Goal: Transaction & Acquisition: Purchase product/service

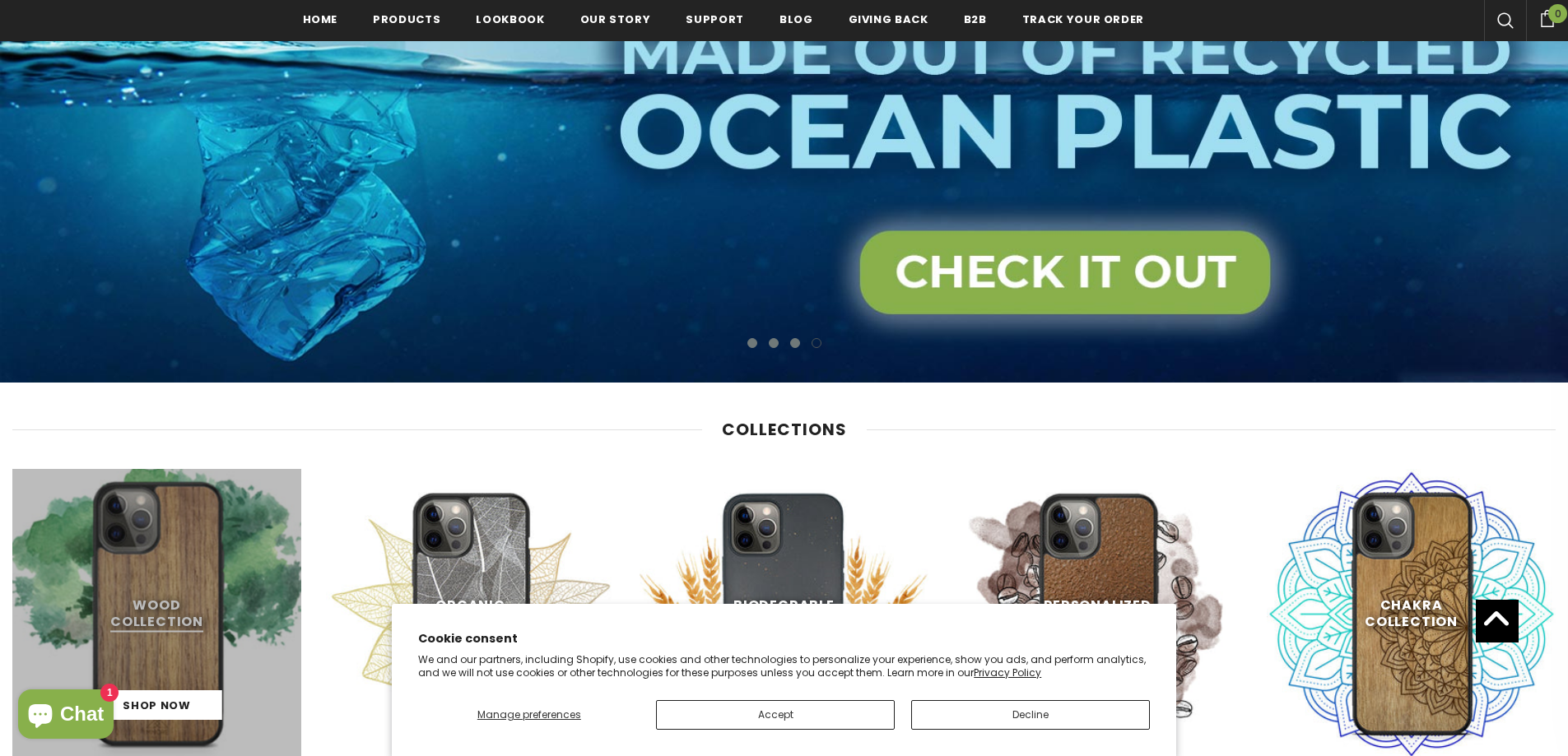
scroll to position [662, 0]
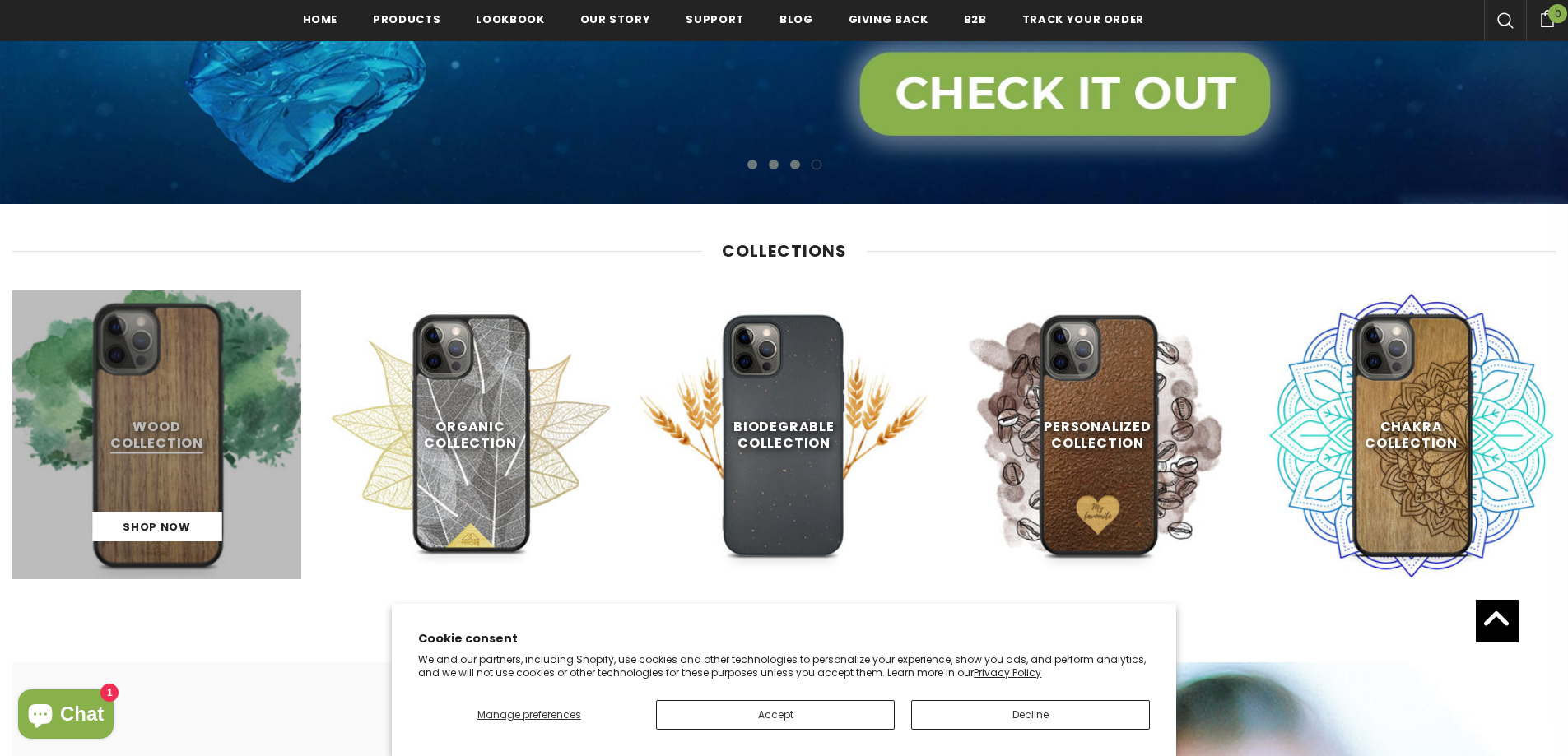
click at [145, 474] on link at bounding box center [157, 435] width 289 height 289
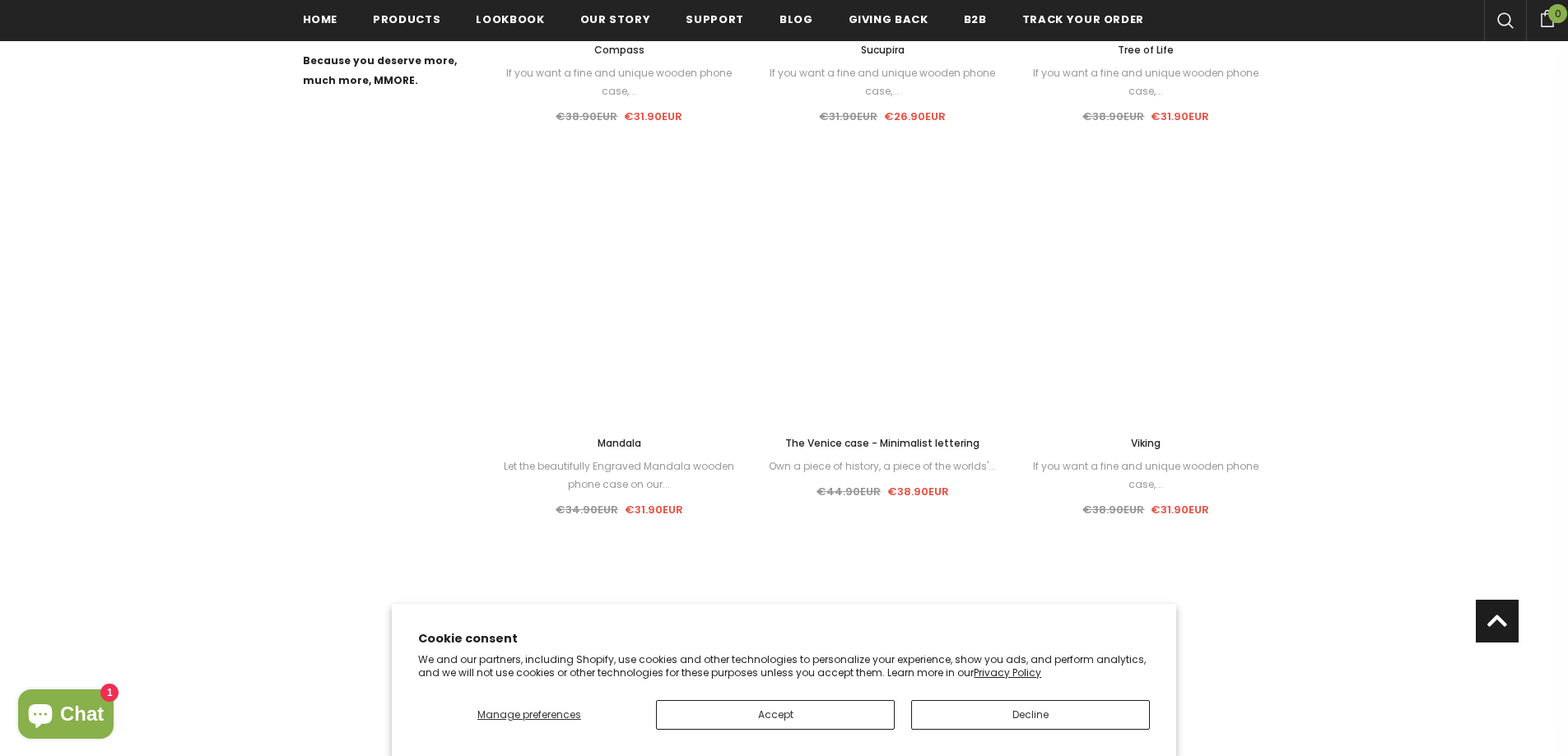
scroll to position [1074, 0]
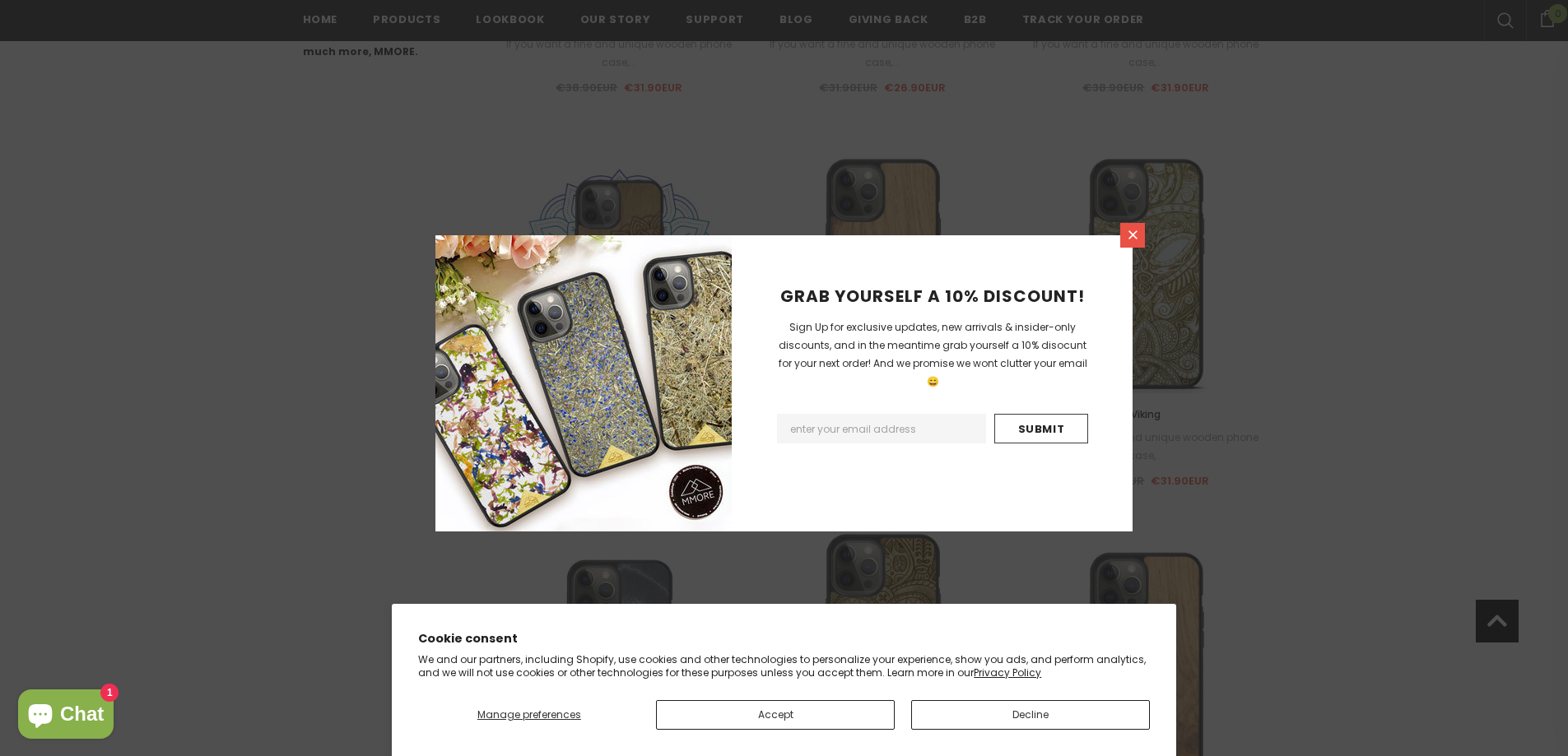
click at [1130, 240] on icon at bounding box center [1133, 235] width 14 height 14
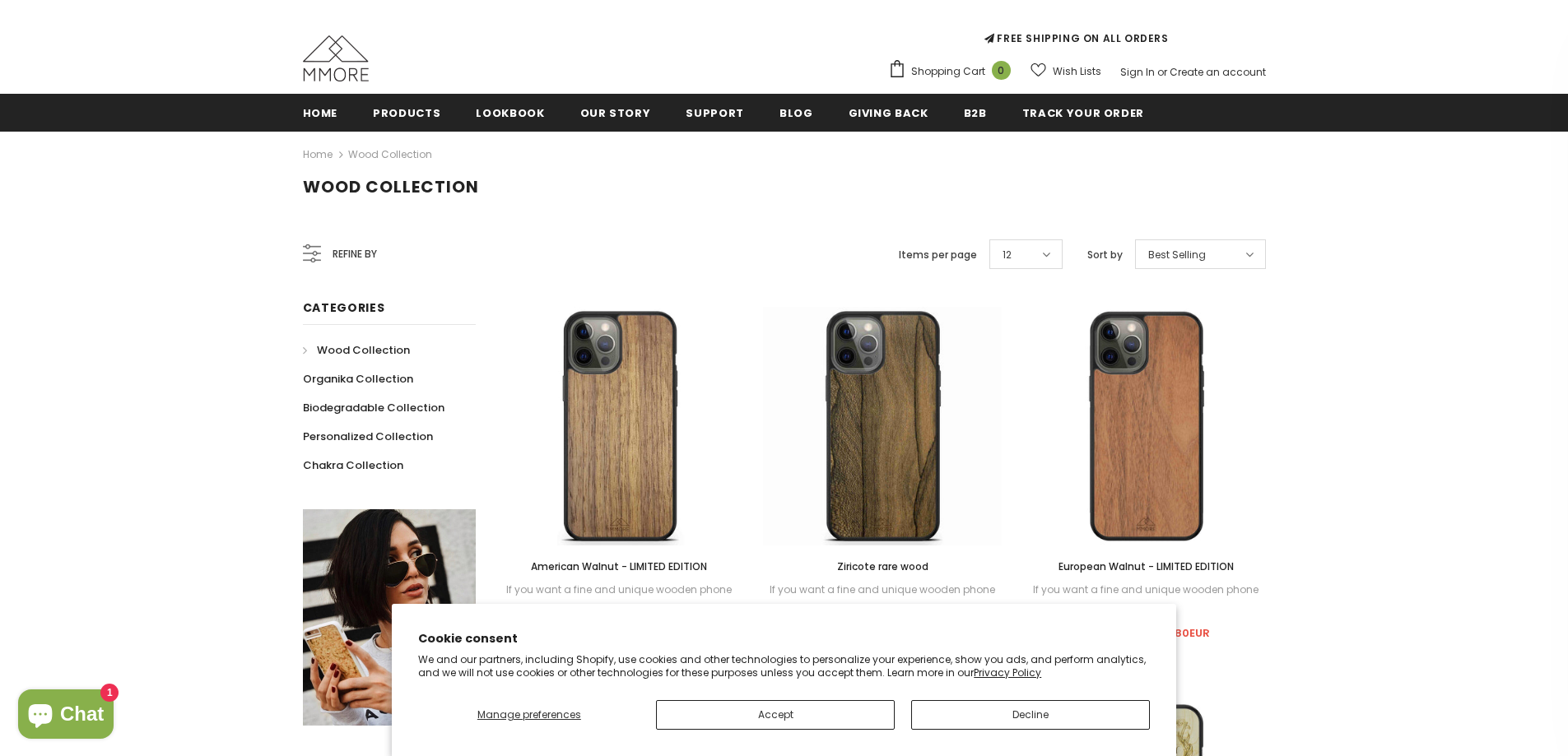
scroll to position [169, 0]
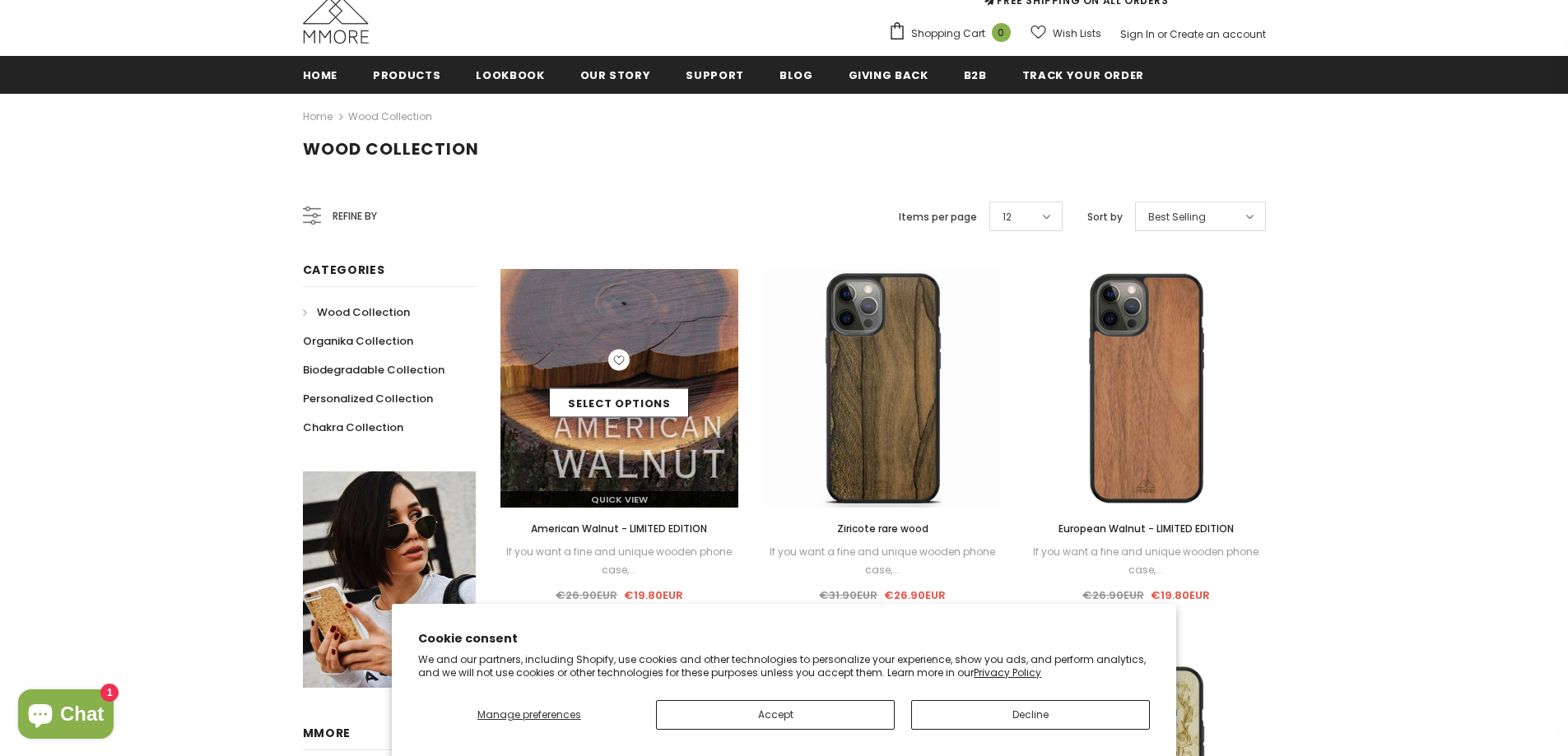
click at [719, 329] on img at bounding box center [619, 388] width 238 height 238
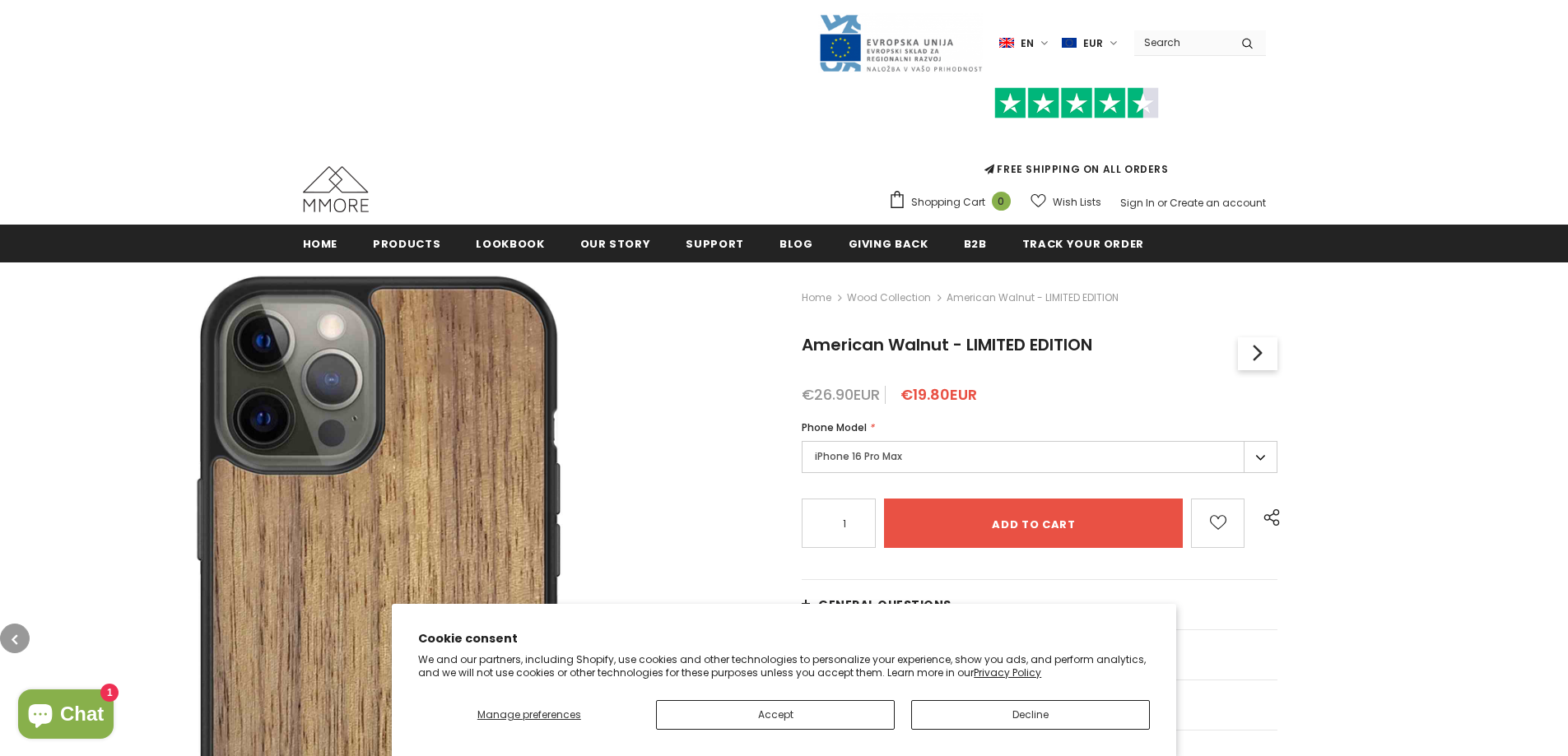
click at [904, 458] on label "iPhone 16 Pro Max" at bounding box center [1039, 457] width 476 height 32
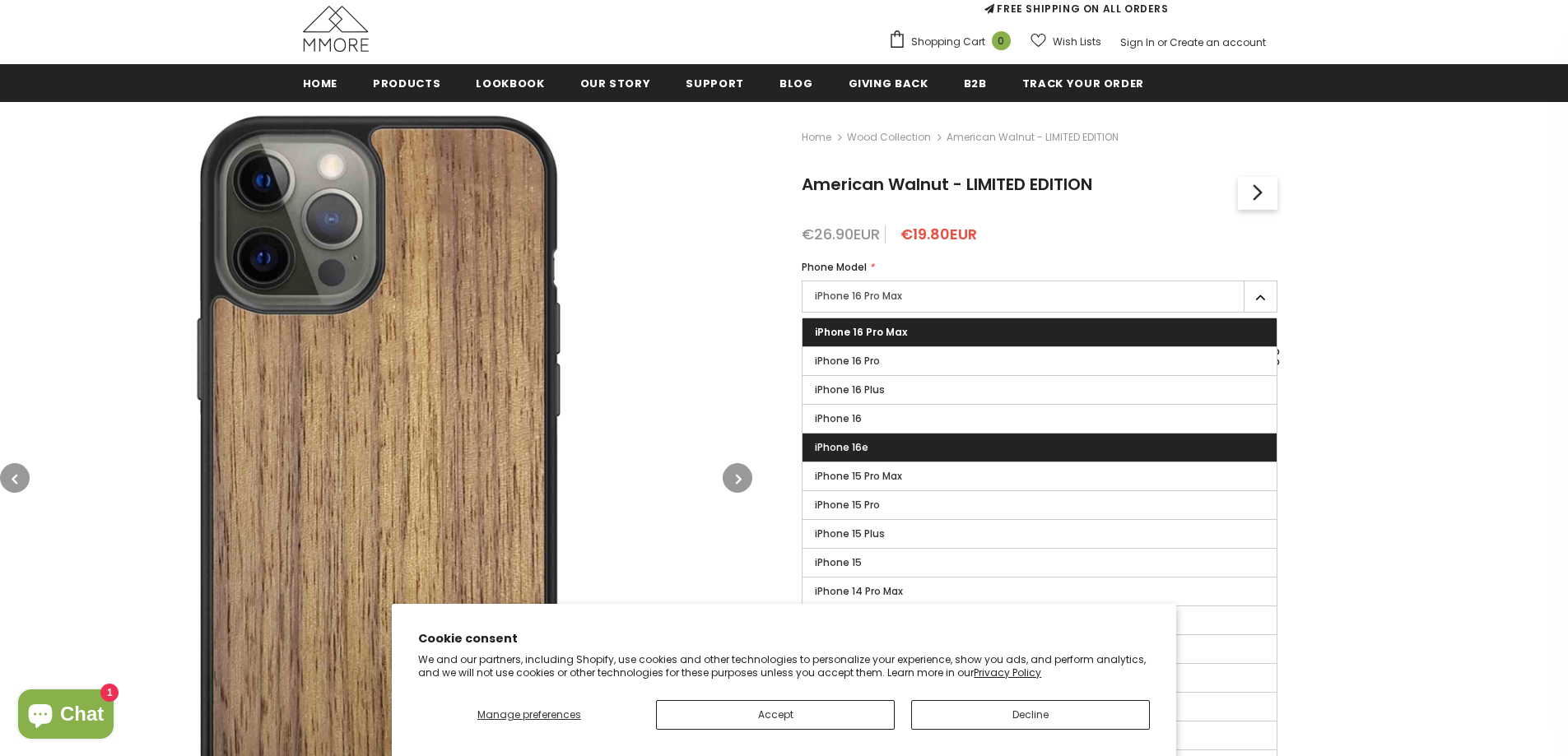
scroll to position [165, 0]
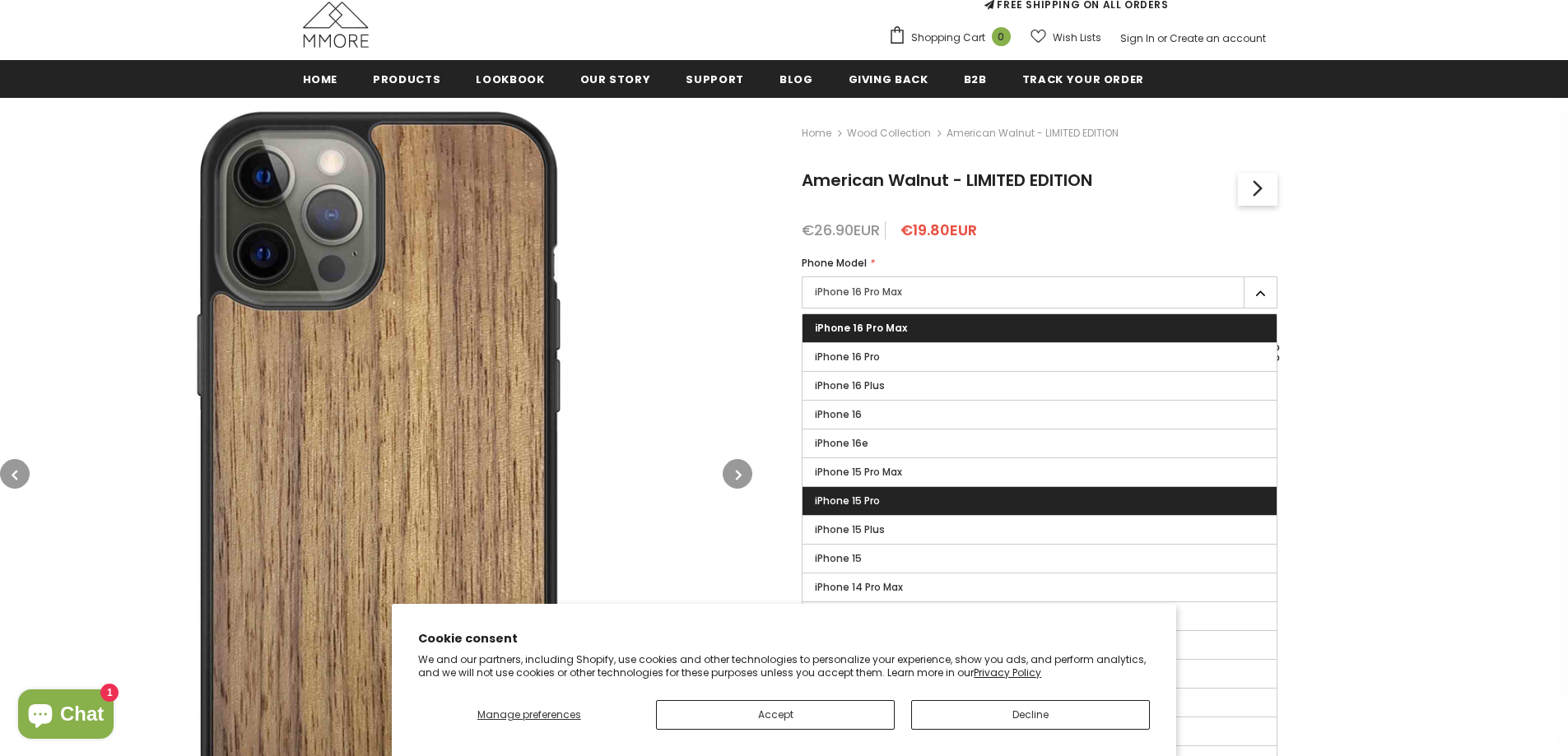
click at [915, 498] on label "iPhone 15 Pro" at bounding box center [1039, 501] width 474 height 28
click at [0, 0] on input "iPhone 15 Pro" at bounding box center [0, 0] width 0 height 0
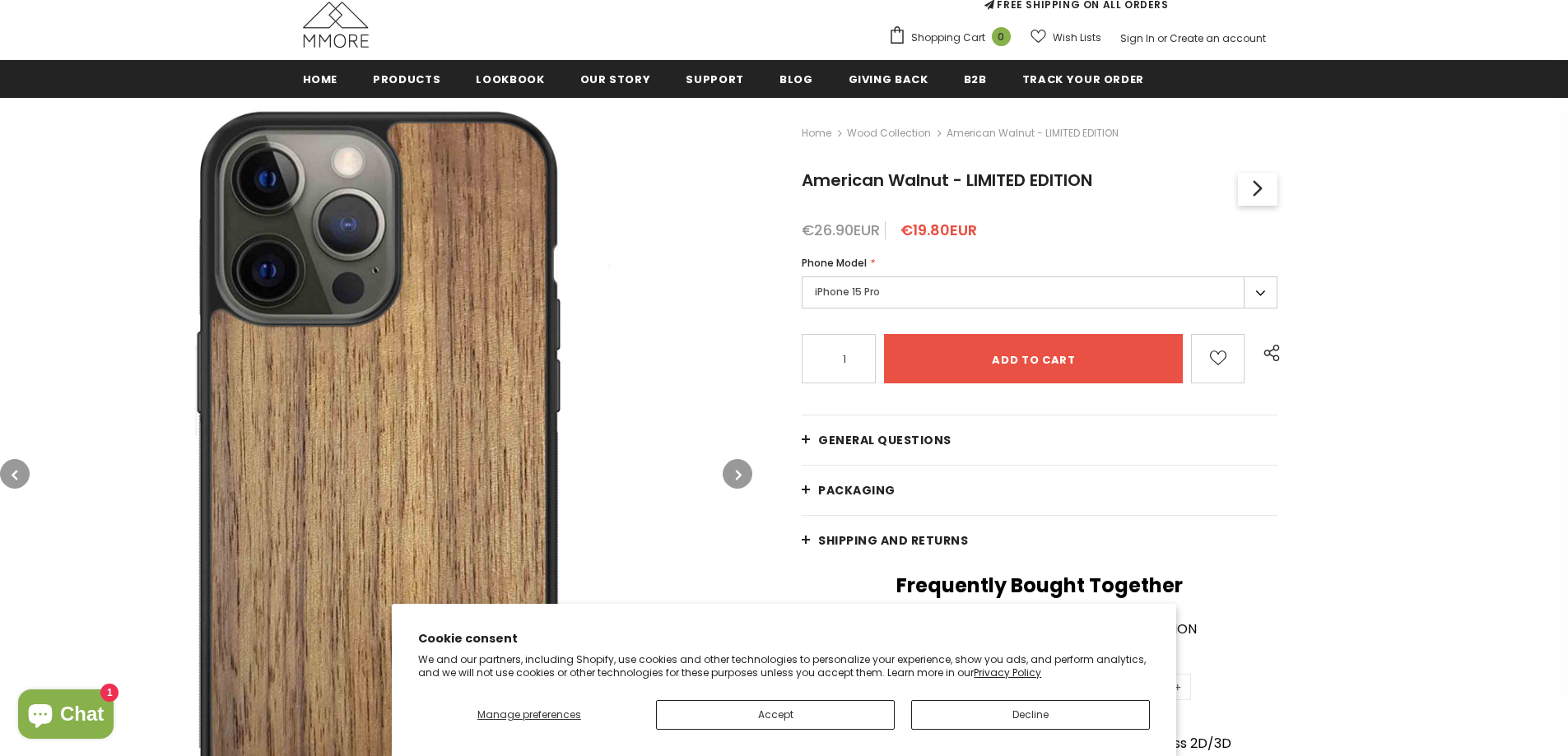
click at [748, 476] on button "button" at bounding box center [738, 474] width 30 height 30
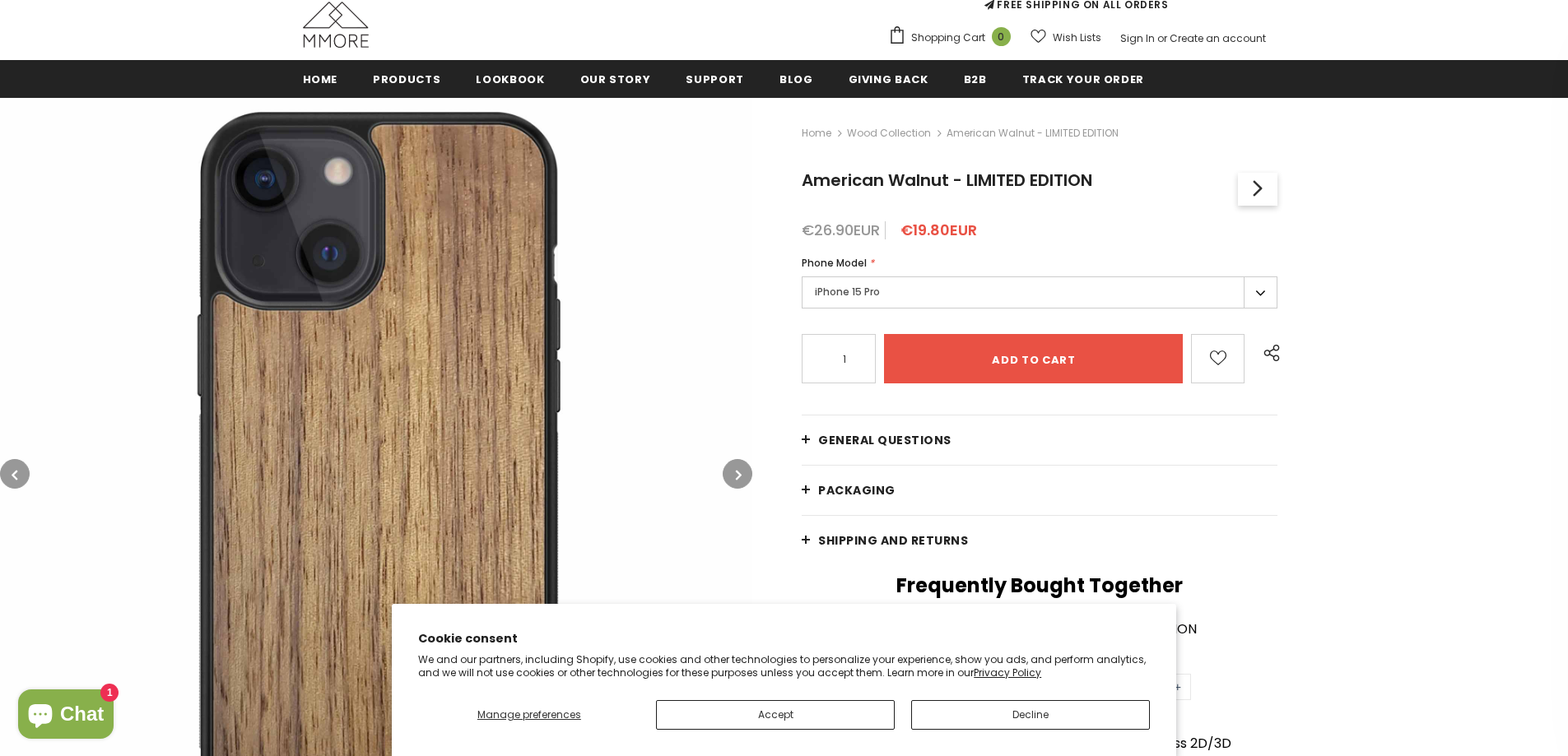
click at [743, 476] on button "button" at bounding box center [738, 474] width 30 height 30
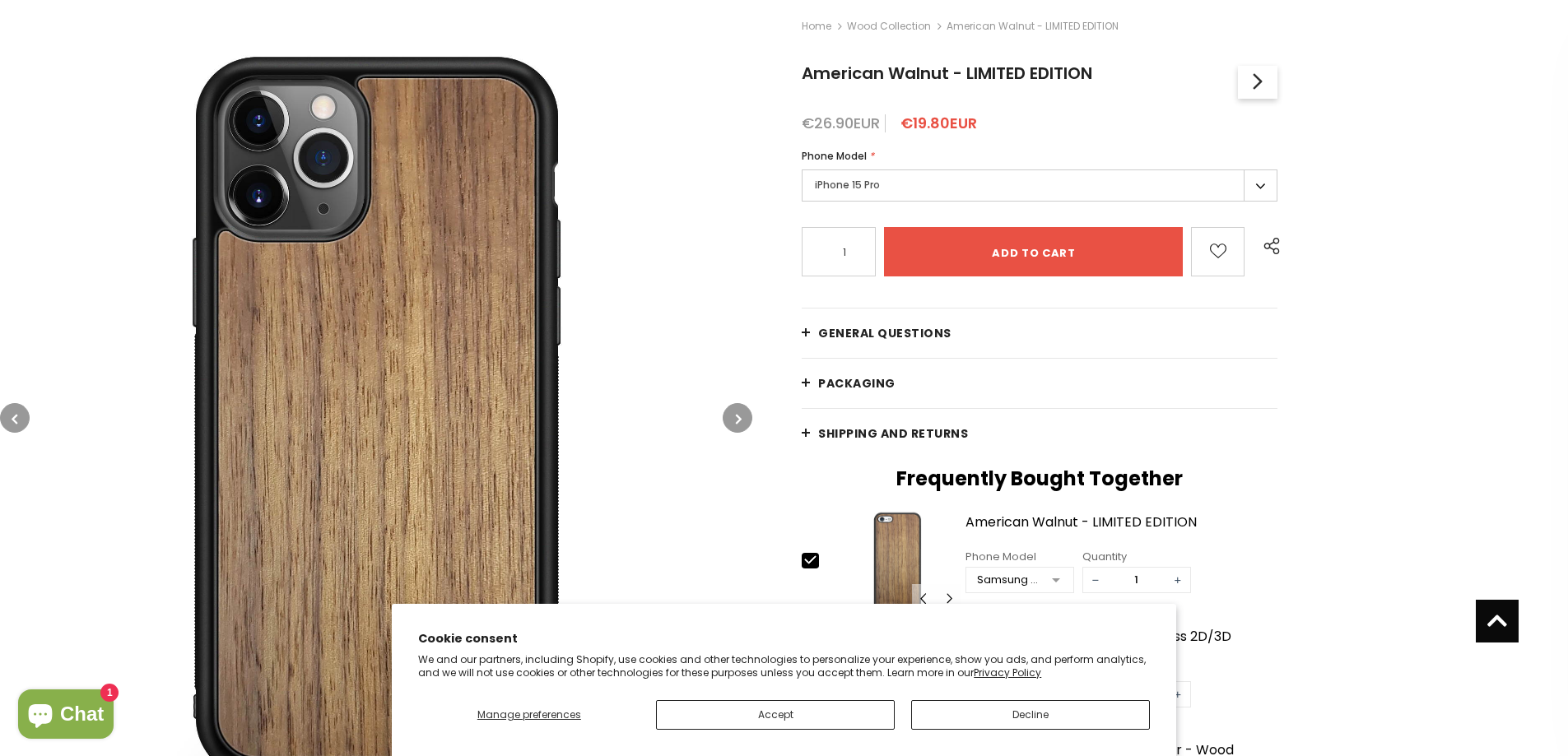
scroll to position [4, 0]
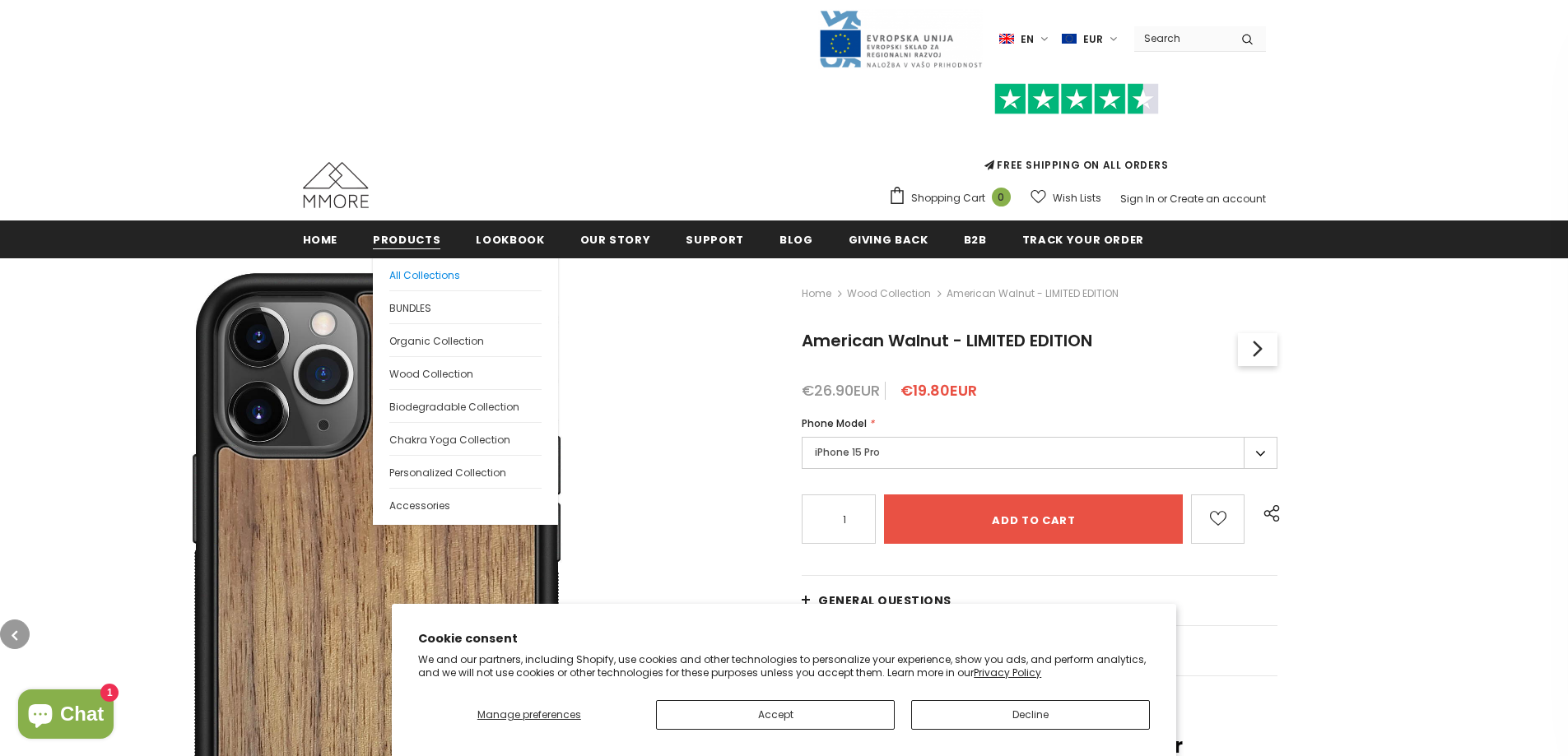
click at [425, 270] on span "All Collections" at bounding box center [424, 275] width 71 height 14
